Goal: Transaction & Acquisition: Download file/media

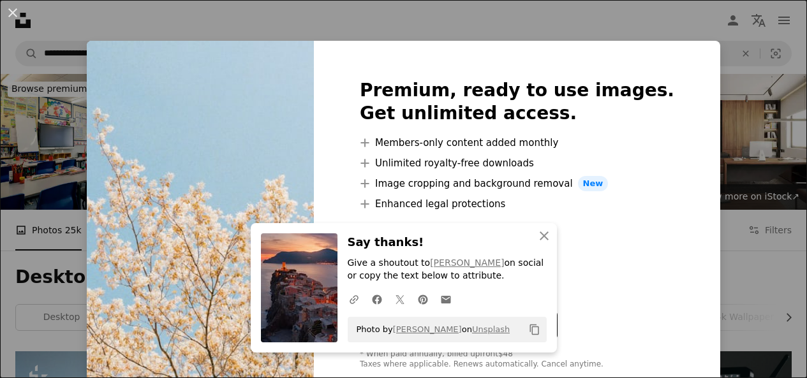
scroll to position [255, 0]
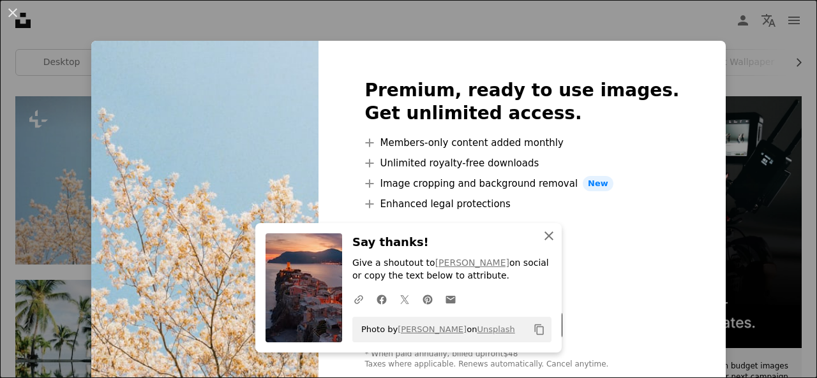
click at [551, 237] on icon "An X shape" at bounding box center [548, 235] width 15 height 15
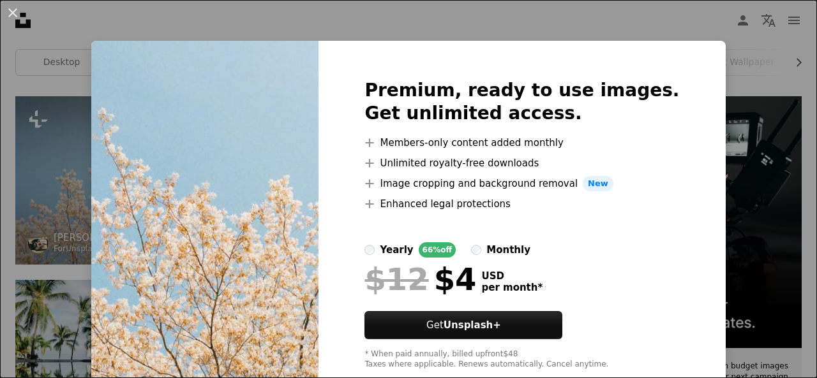
click at [51, 218] on div "An X shape Premium, ready to use images. Get unlimited access. A plus sign Memb…" at bounding box center [408, 189] width 817 height 378
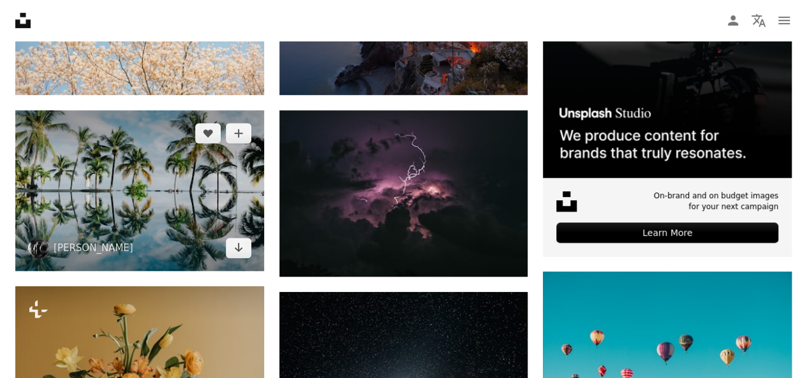
scroll to position [425, 0]
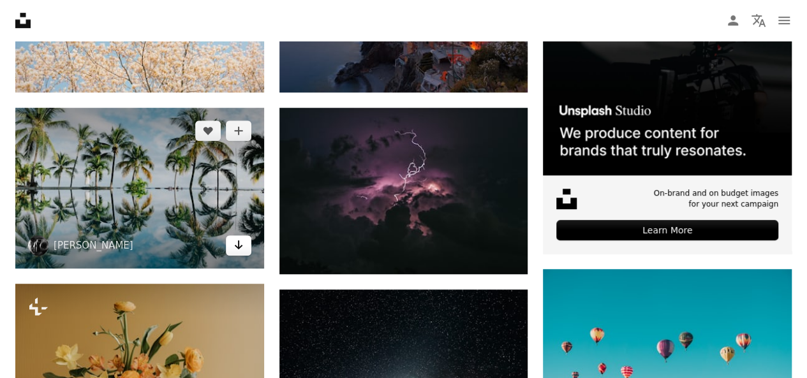
click at [240, 247] on icon "Arrow pointing down" at bounding box center [239, 244] width 10 height 15
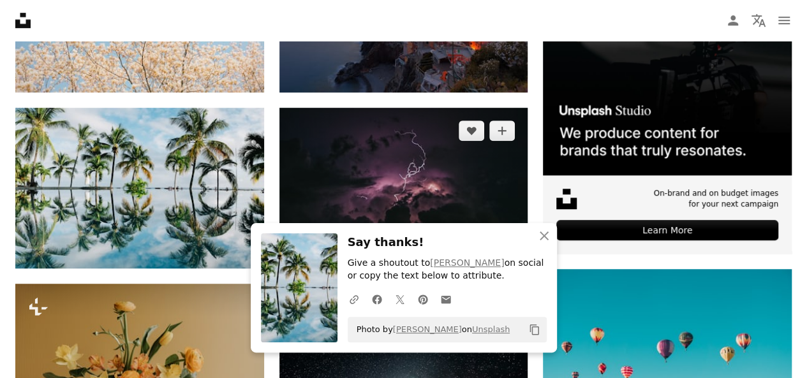
click at [479, 191] on img at bounding box center [403, 191] width 249 height 166
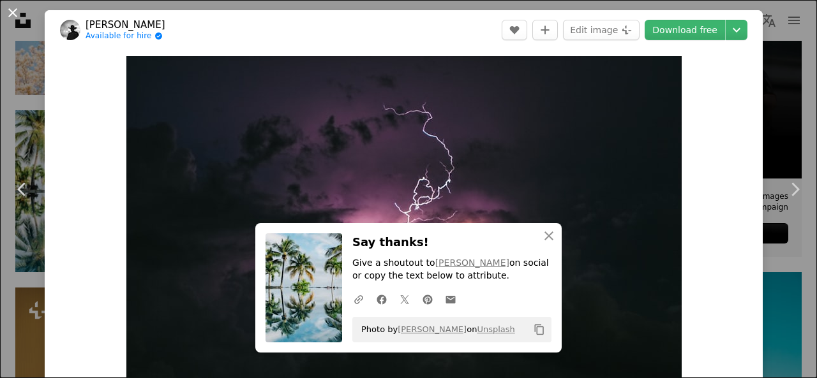
click at [5, 8] on button "An X shape" at bounding box center [12, 12] width 15 height 15
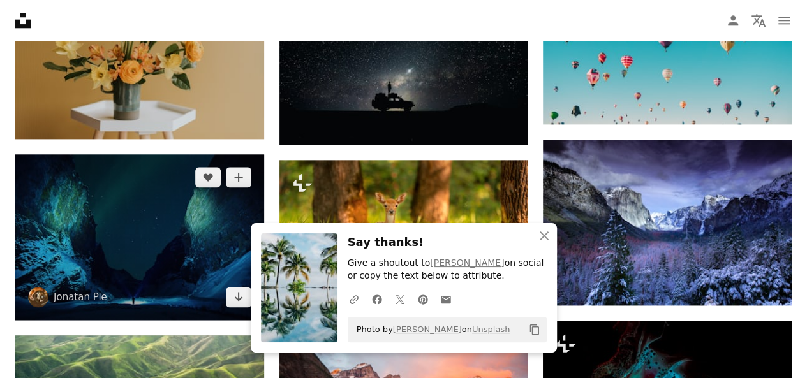
scroll to position [766, 0]
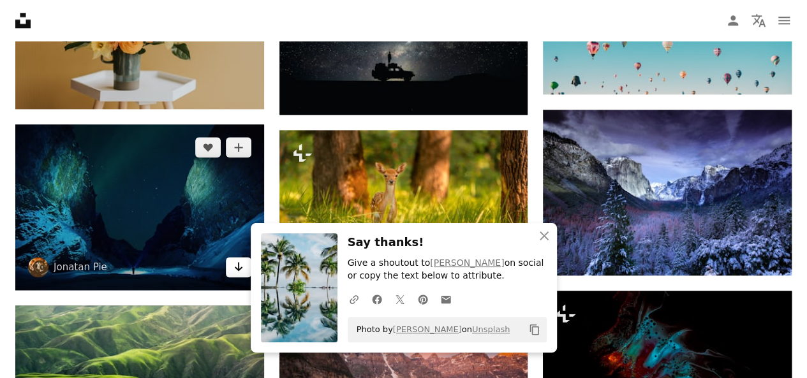
click at [237, 260] on icon "Arrow pointing down" at bounding box center [239, 266] width 10 height 15
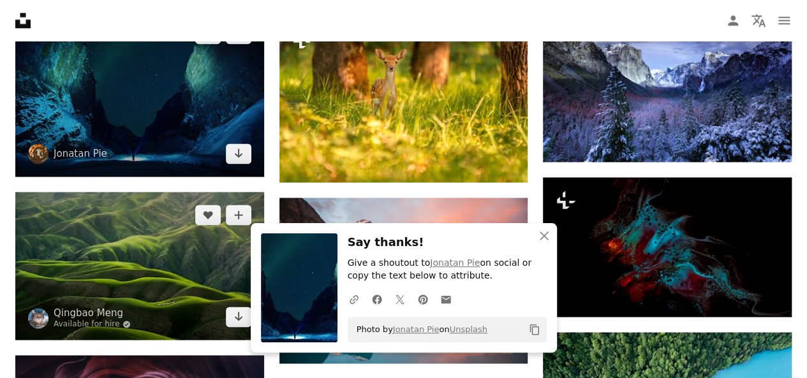
scroll to position [935, 0]
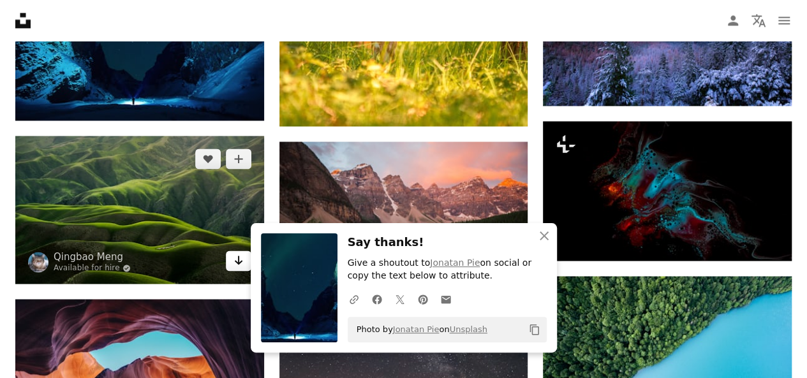
click at [236, 255] on icon "Arrow pointing down" at bounding box center [239, 260] width 10 height 15
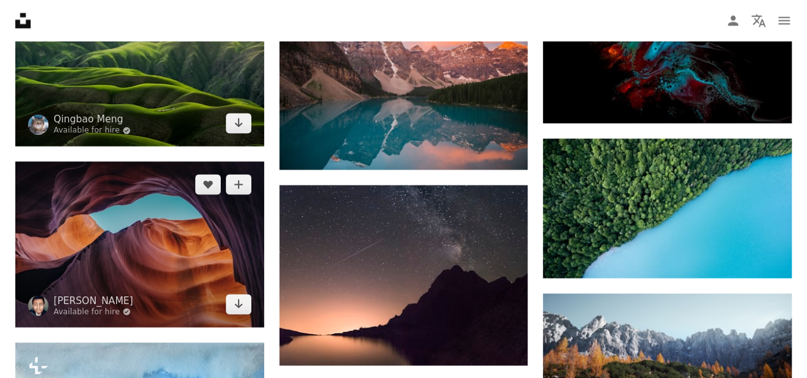
scroll to position [1106, 0]
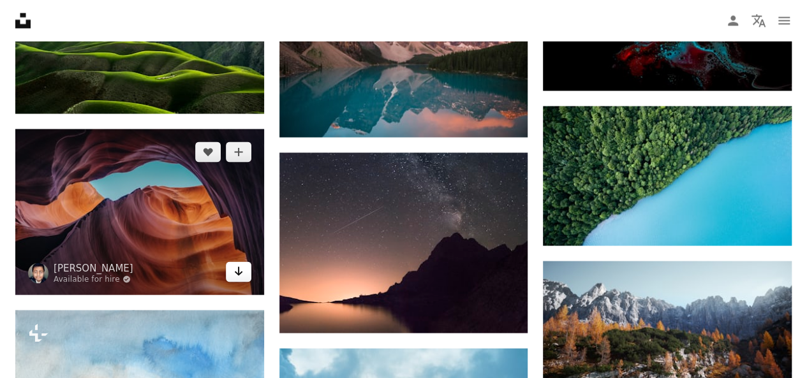
click at [234, 265] on icon "Arrow pointing down" at bounding box center [239, 271] width 10 height 15
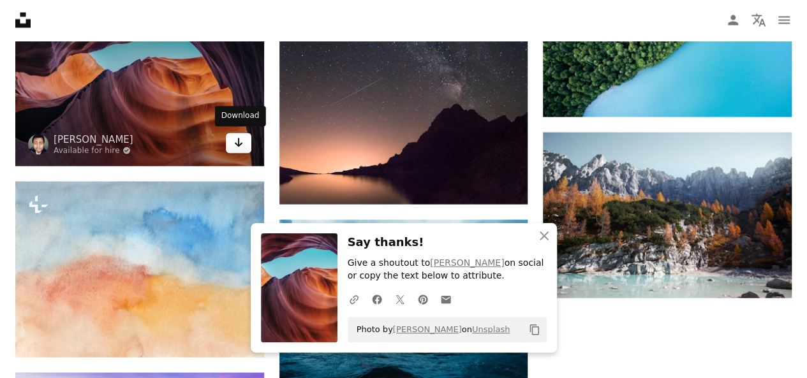
scroll to position [1276, 0]
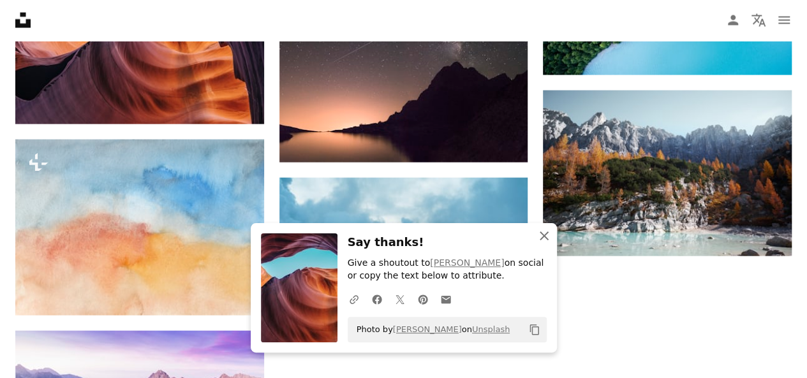
click at [545, 239] on icon "An X shape" at bounding box center [544, 235] width 15 height 15
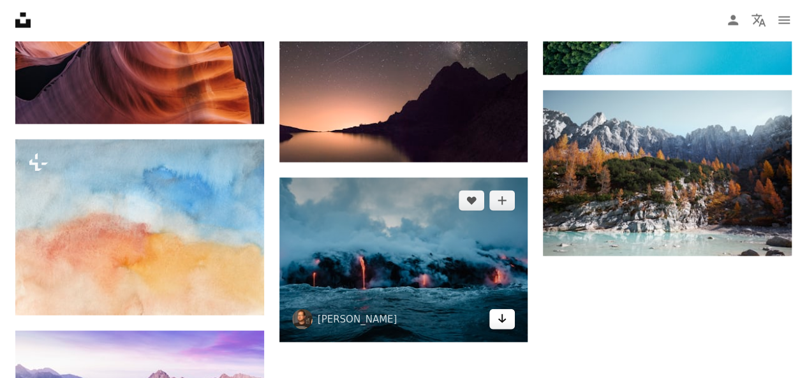
click at [505, 311] on icon "Arrow pointing down" at bounding box center [502, 318] width 10 height 15
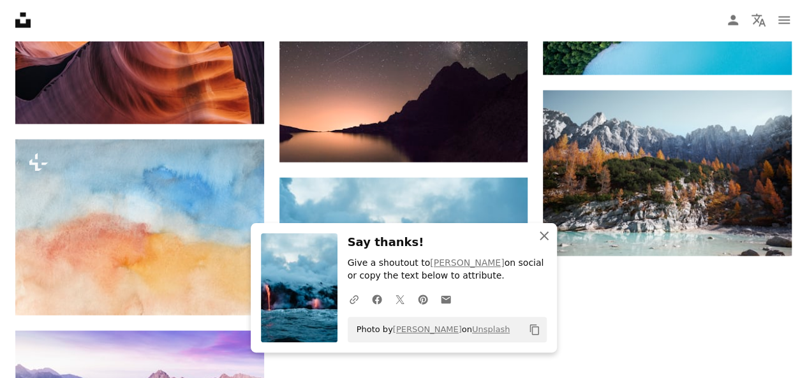
click at [542, 231] on icon "An X shape" at bounding box center [544, 235] width 15 height 15
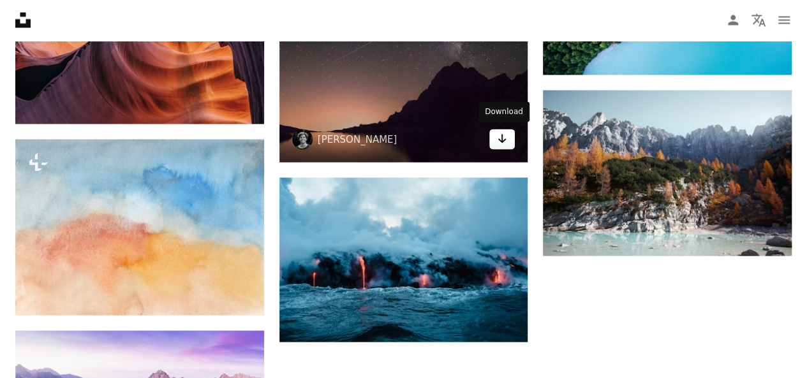
click at [503, 132] on icon "Arrow pointing down" at bounding box center [502, 138] width 10 height 15
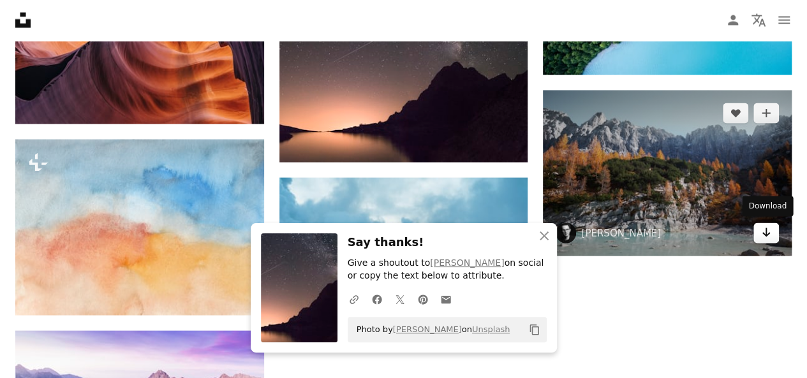
click at [775, 235] on link "Arrow pointing down" at bounding box center [767, 233] width 26 height 20
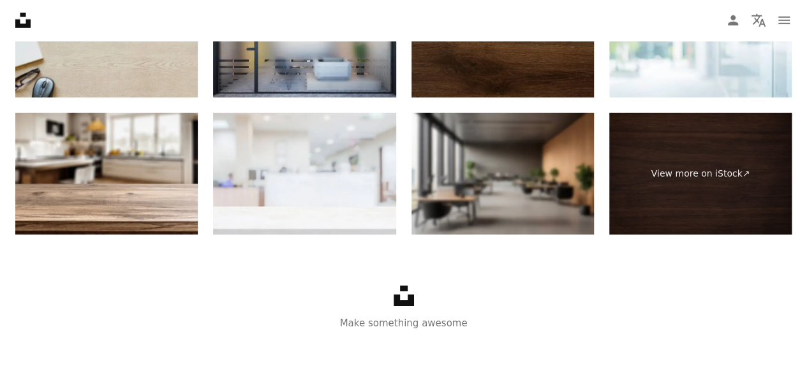
scroll to position [1936, 0]
